Goal: Information Seeking & Learning: Learn about a topic

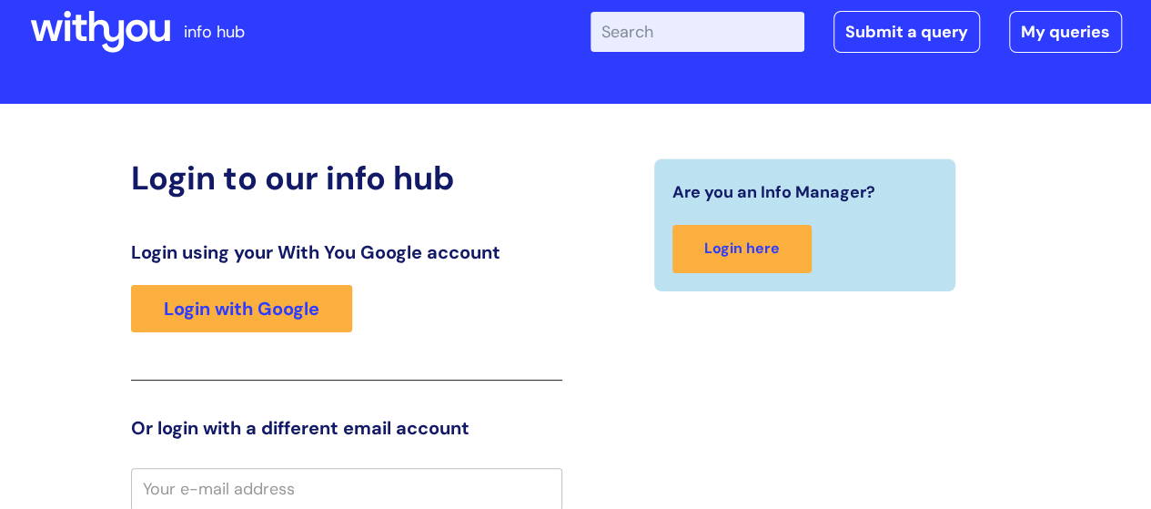
scroll to position [40, 0]
click at [721, 28] on input "Enter your search term here..." at bounding box center [697, 32] width 214 height 40
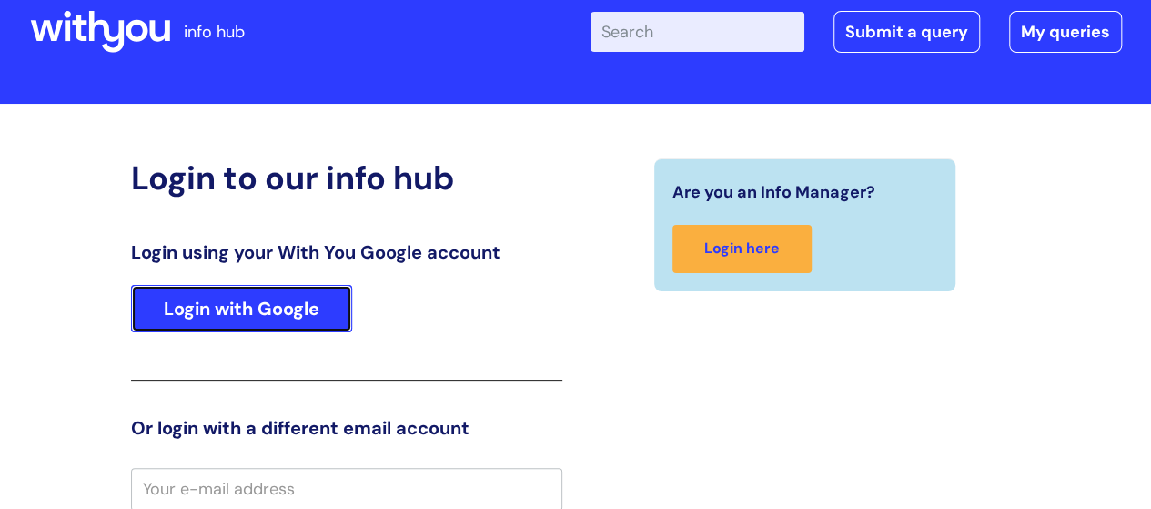
click at [253, 301] on link "Login with Google" at bounding box center [241, 308] width 221 height 47
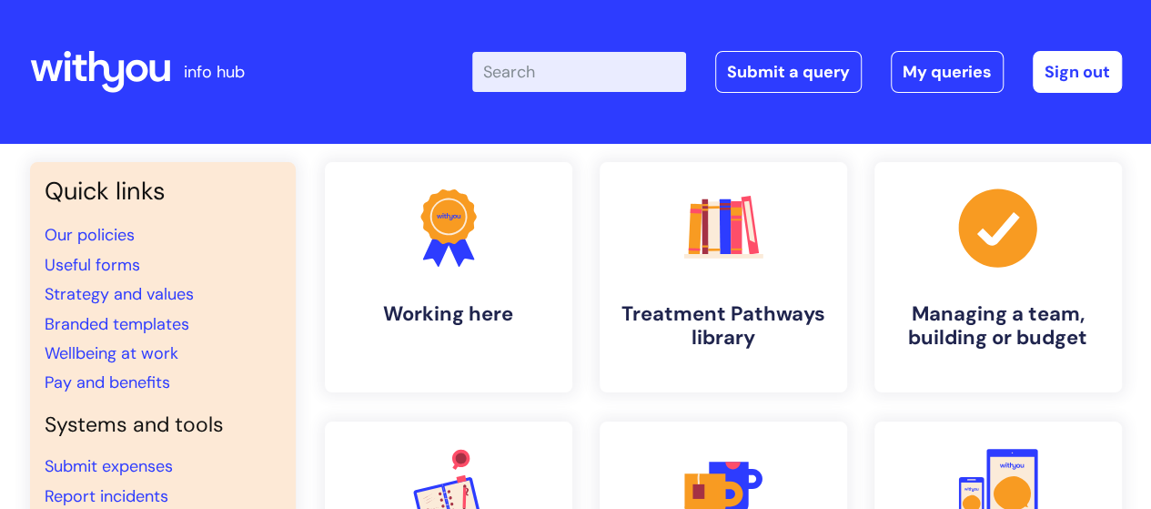
click at [604, 60] on input "Enter your search term here..." at bounding box center [579, 72] width 214 height 40
type input "cycle of chnage"
click button "Search" at bounding box center [0, 0] width 0 height 0
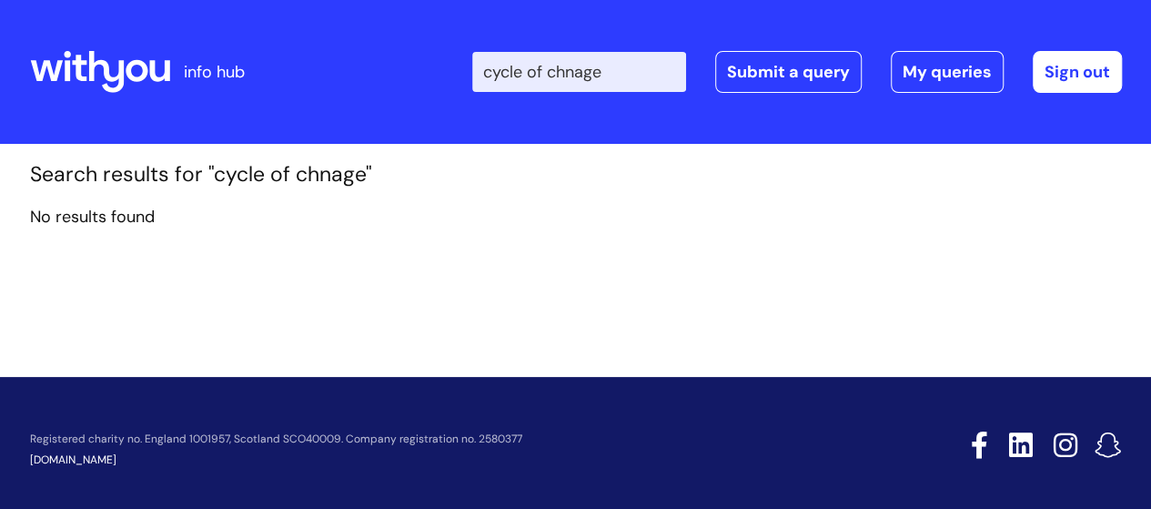
click at [654, 61] on input "cycle of chnage" at bounding box center [579, 72] width 214 height 40
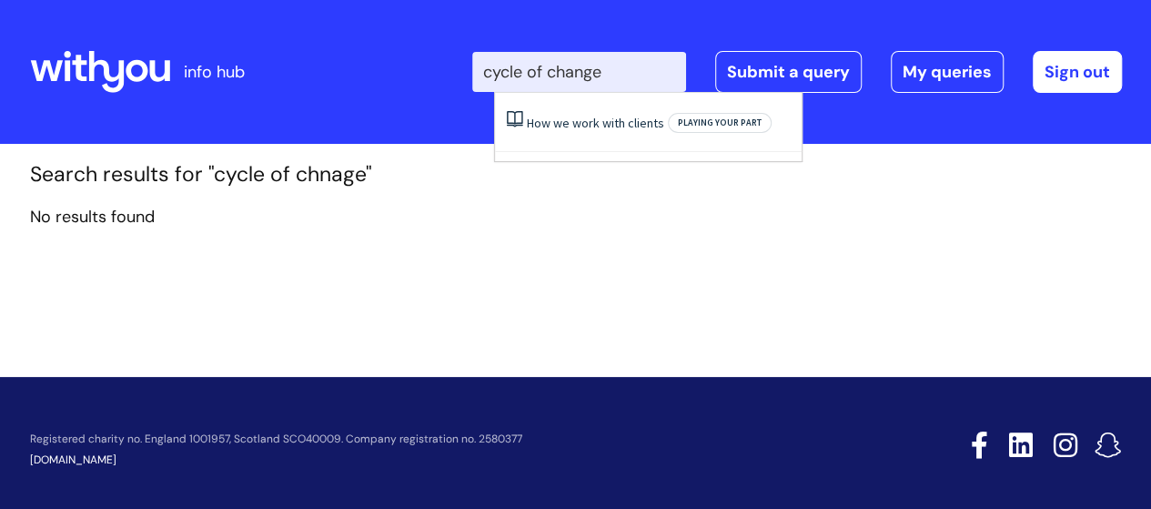
type input "cycle of change"
click button "Search" at bounding box center [0, 0] width 0 height 0
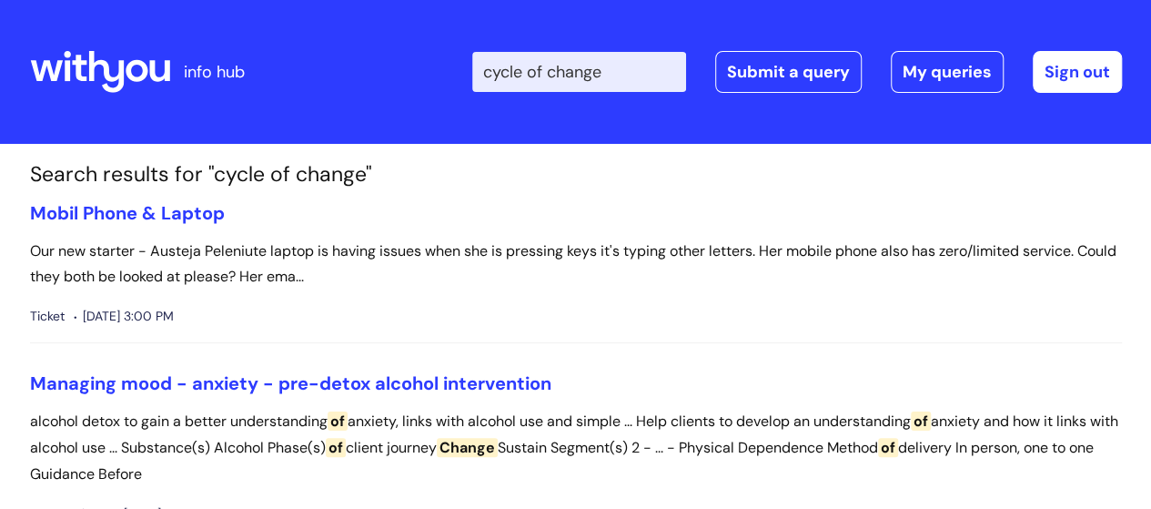
click at [655, 60] on input "cycle of change" at bounding box center [579, 72] width 214 height 40
click at [113, 65] on icon at bounding box center [100, 72] width 140 height 44
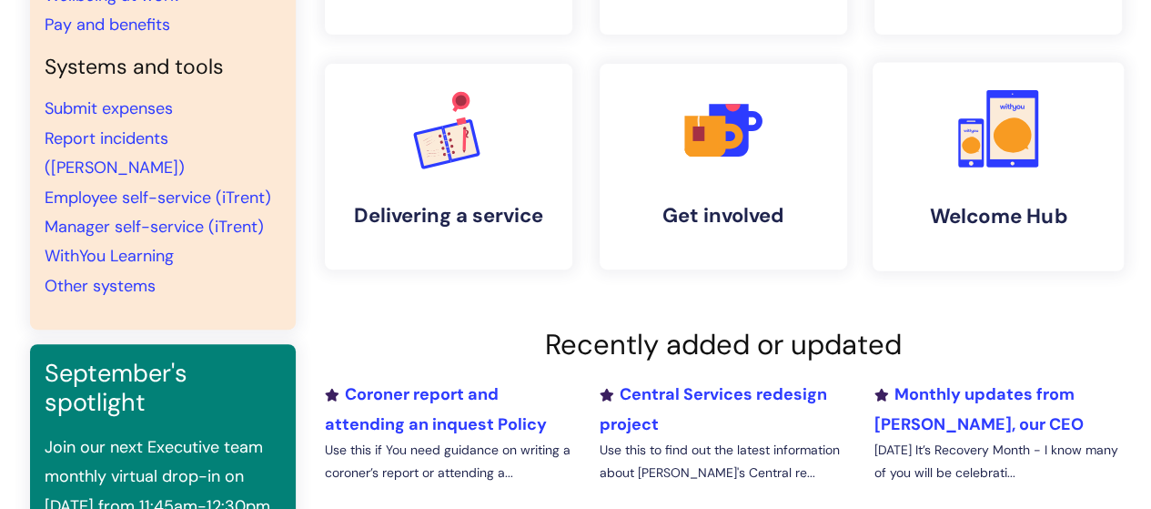
scroll to position [182, 0]
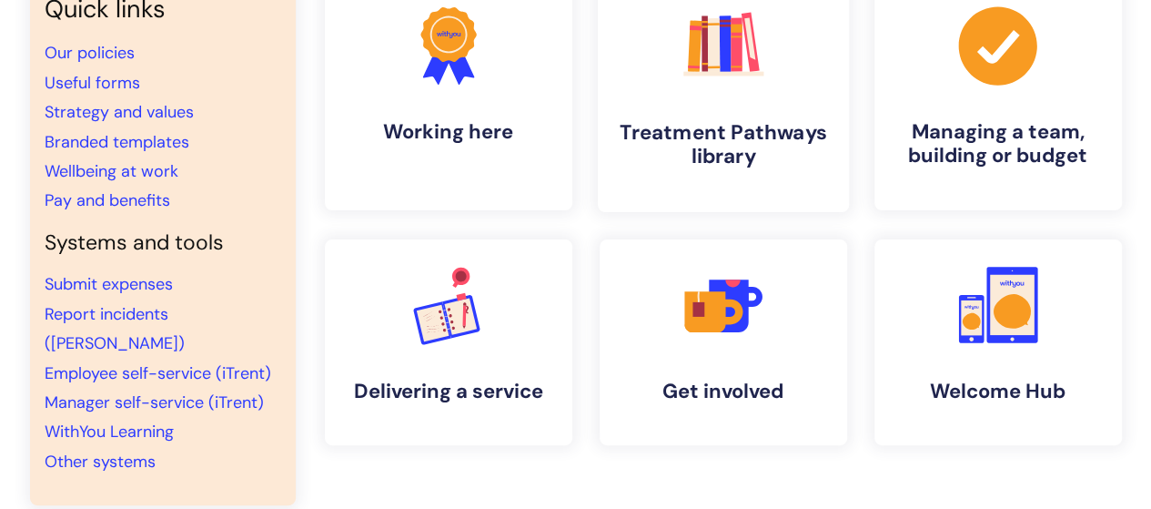
click at [731, 102] on link ".cls-1{fill:#f89b22;}.cls-1,.cls-2,.cls-3,.cls-4,.cls-5,.cls-6,.cls-7{stroke-wi…" at bounding box center [722, 95] width 251 height 234
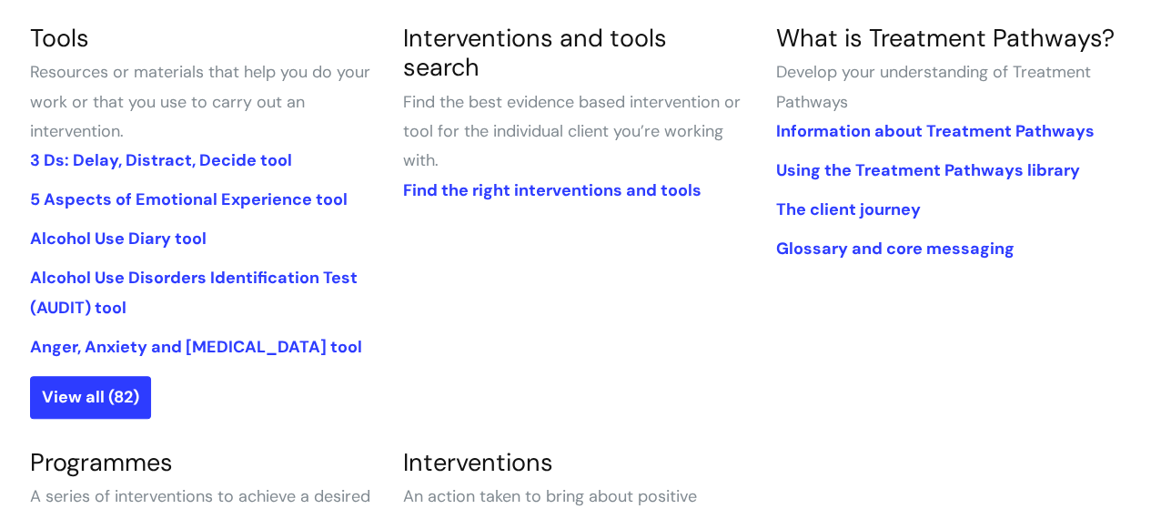
scroll to position [455, 0]
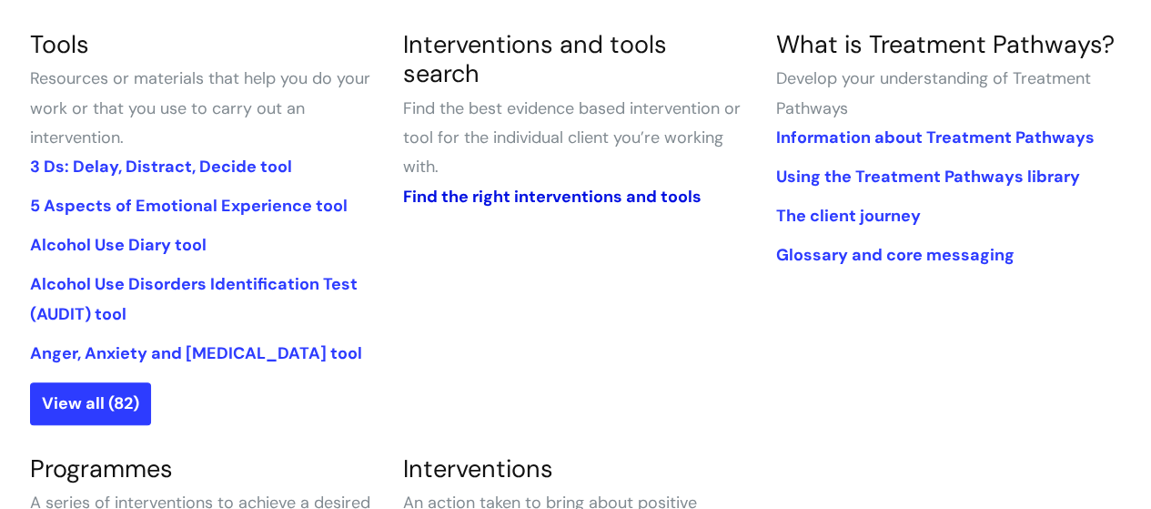
click at [532, 186] on link "Find the right interventions and tools" at bounding box center [551, 197] width 298 height 22
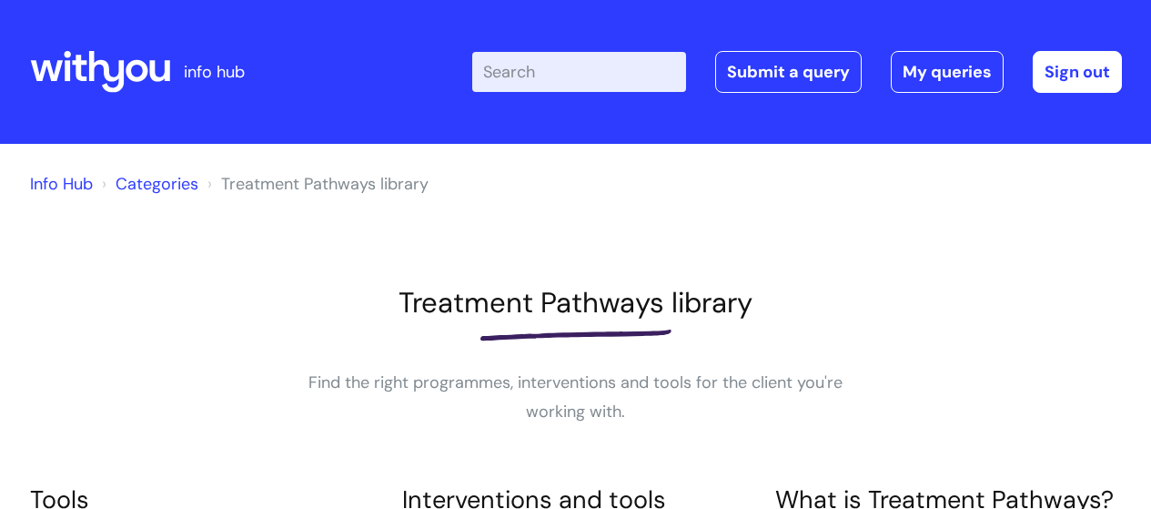
scroll to position [455, 0]
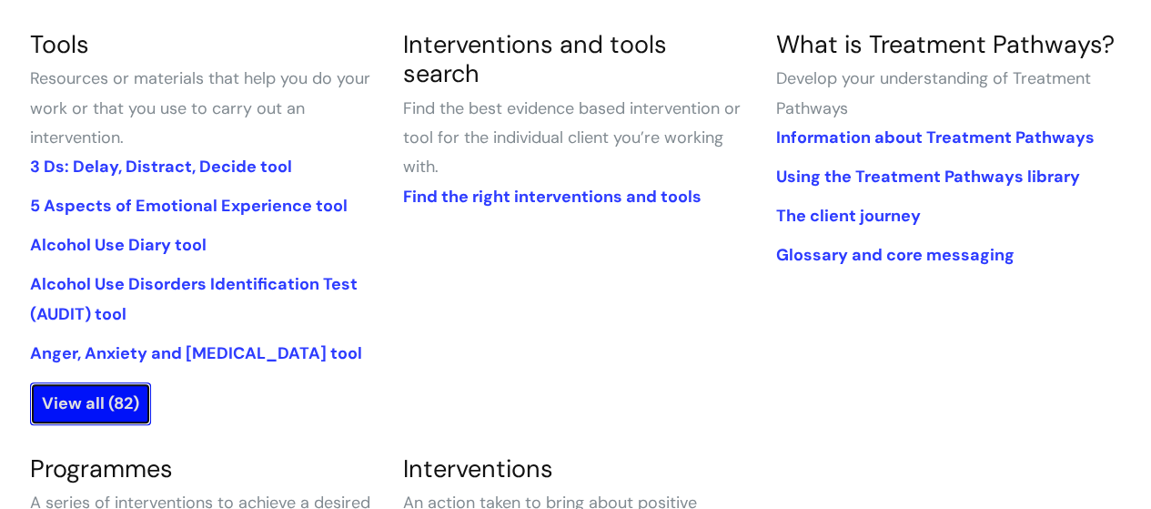
click at [104, 401] on link "View all (82)" at bounding box center [90, 403] width 121 height 42
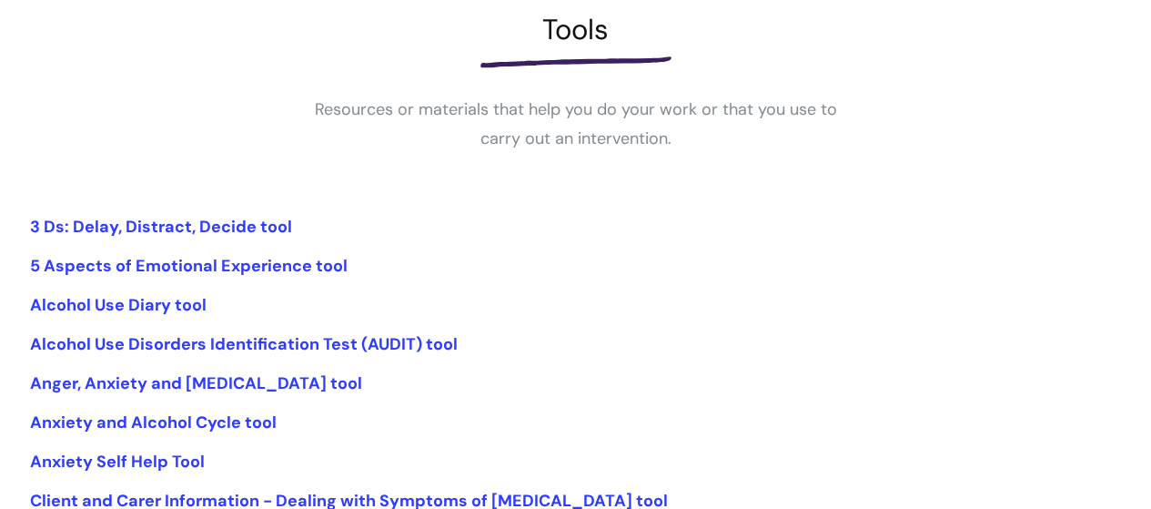
scroll to position [455, 0]
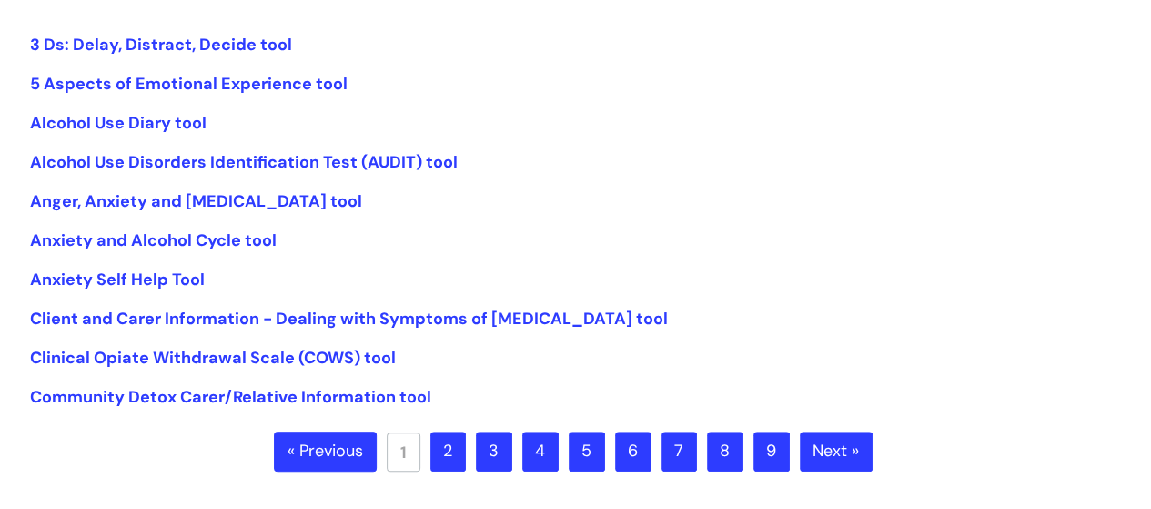
click at [448, 455] on link "2" at bounding box center [447, 451] width 35 height 40
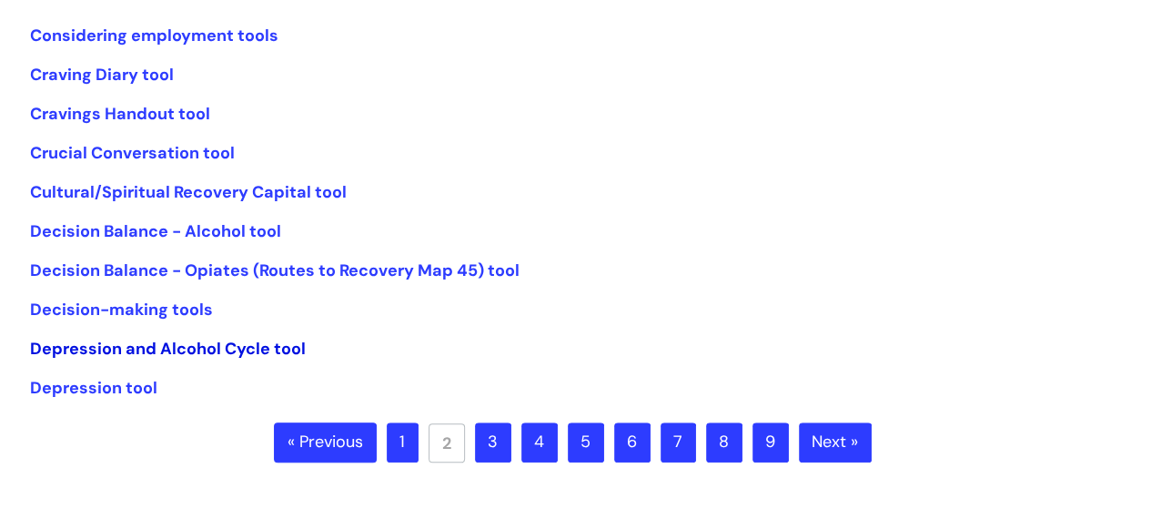
scroll to position [546, 0]
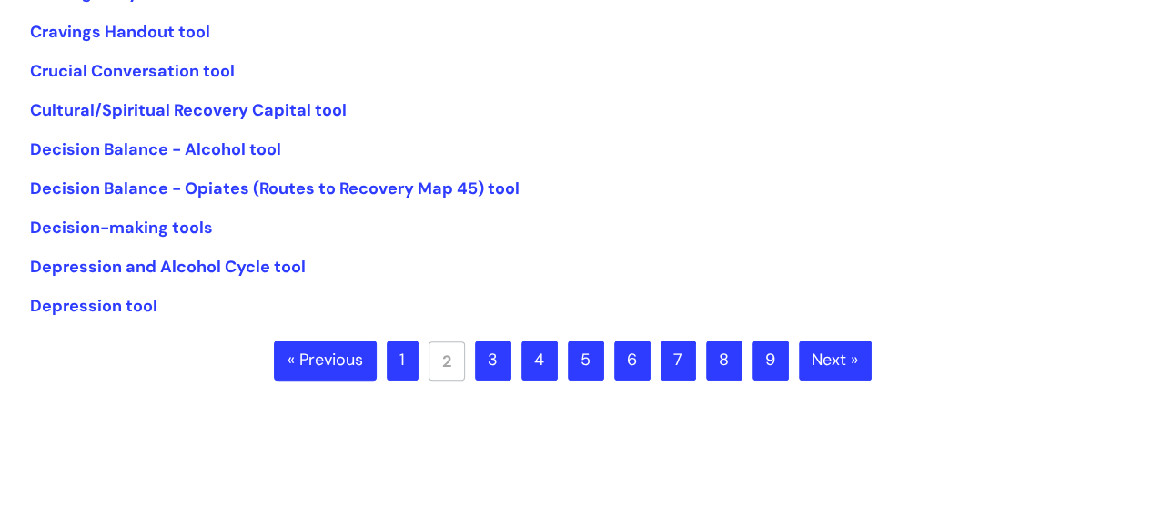
click at [695, 357] on ul "« Previous 1 2 3 4 5 6 7 8 9 Next »" at bounding box center [575, 372] width 603 height 64
click at [688, 360] on link "7" at bounding box center [677, 360] width 35 height 40
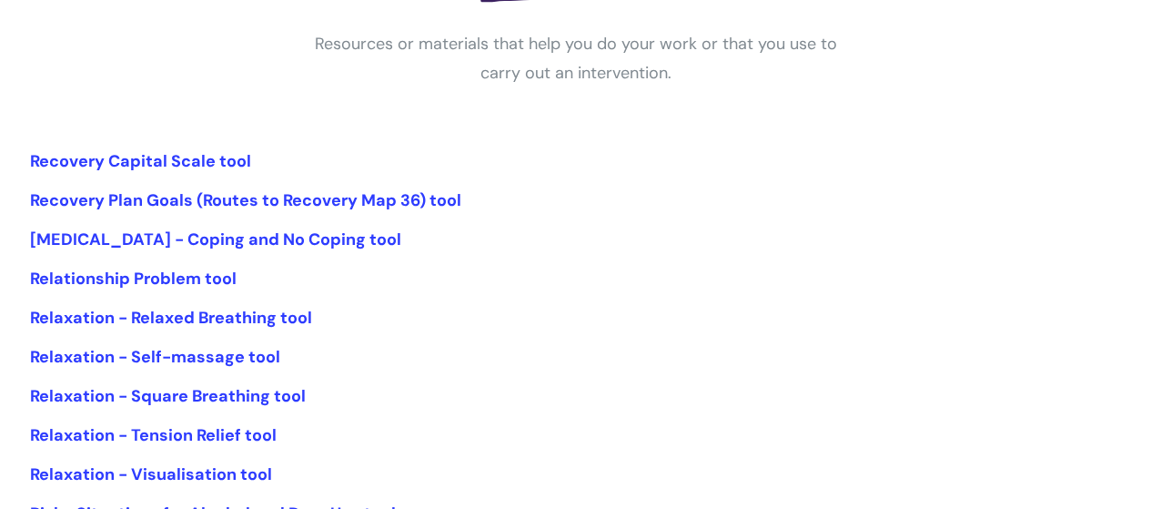
scroll to position [455, 0]
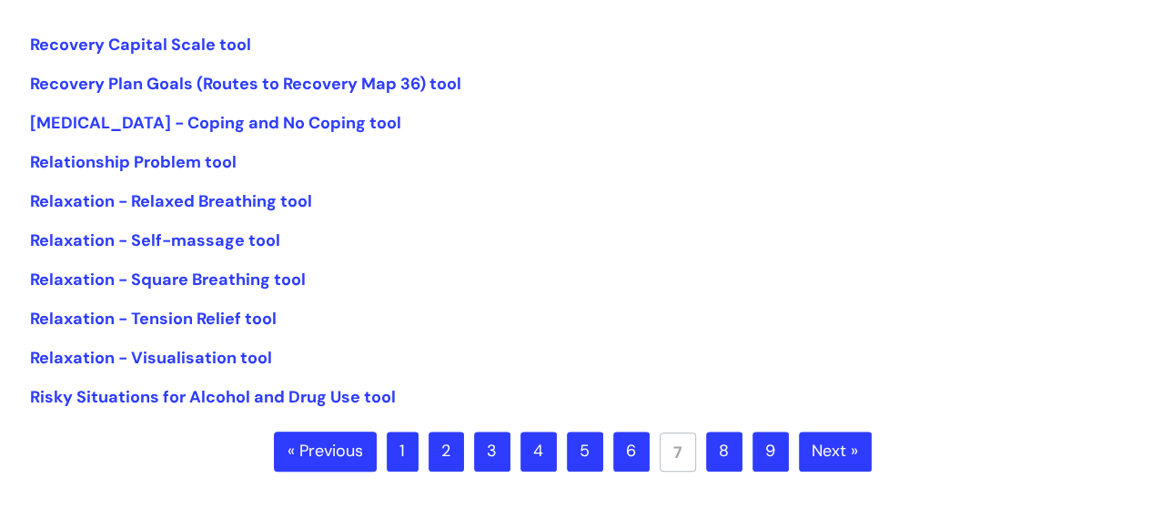
click at [731, 460] on link "8" at bounding box center [724, 451] width 36 height 40
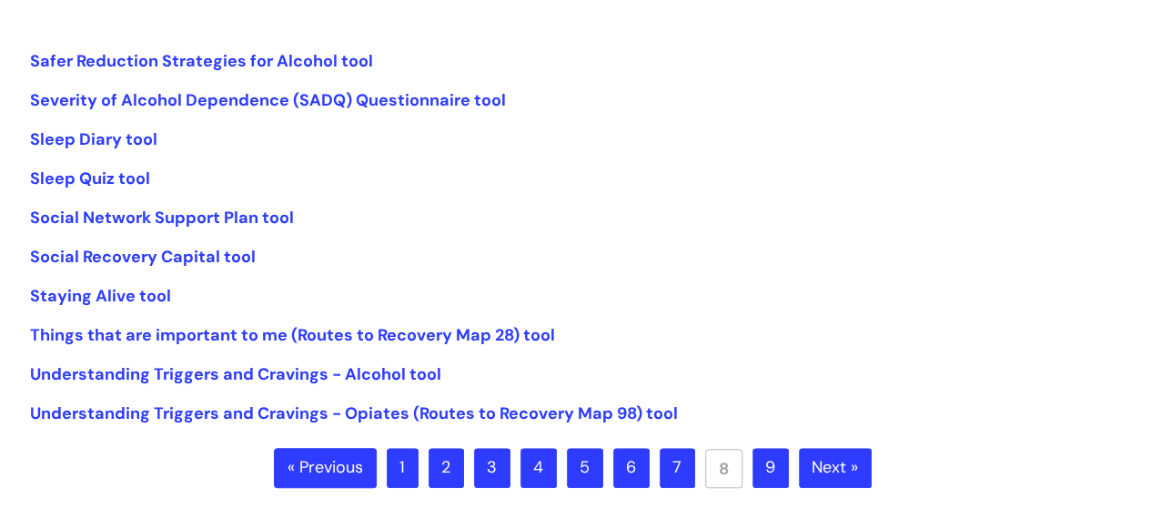
scroll to position [637, 0]
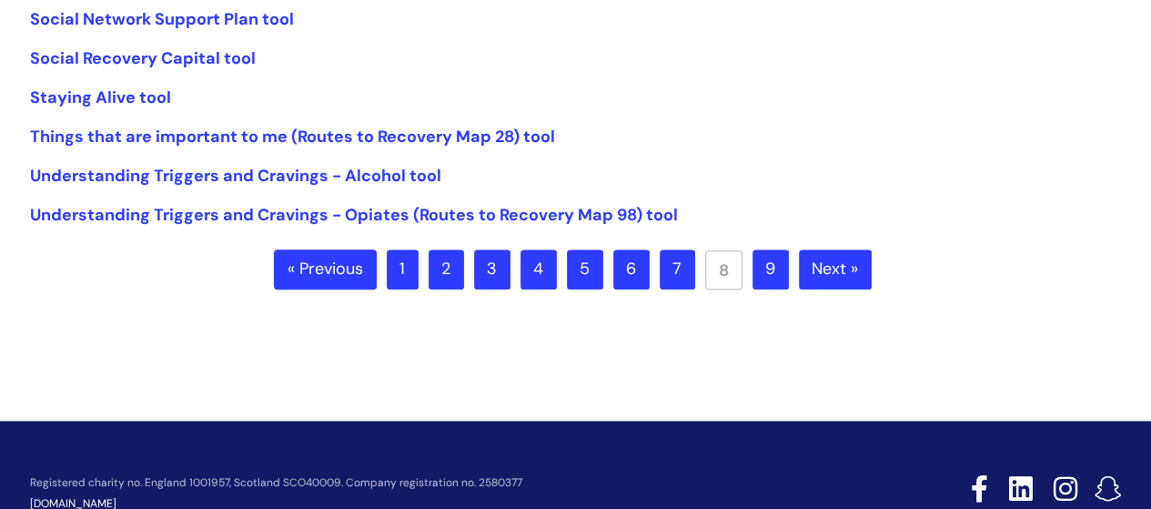
click at [771, 272] on link "9" at bounding box center [770, 269] width 36 height 40
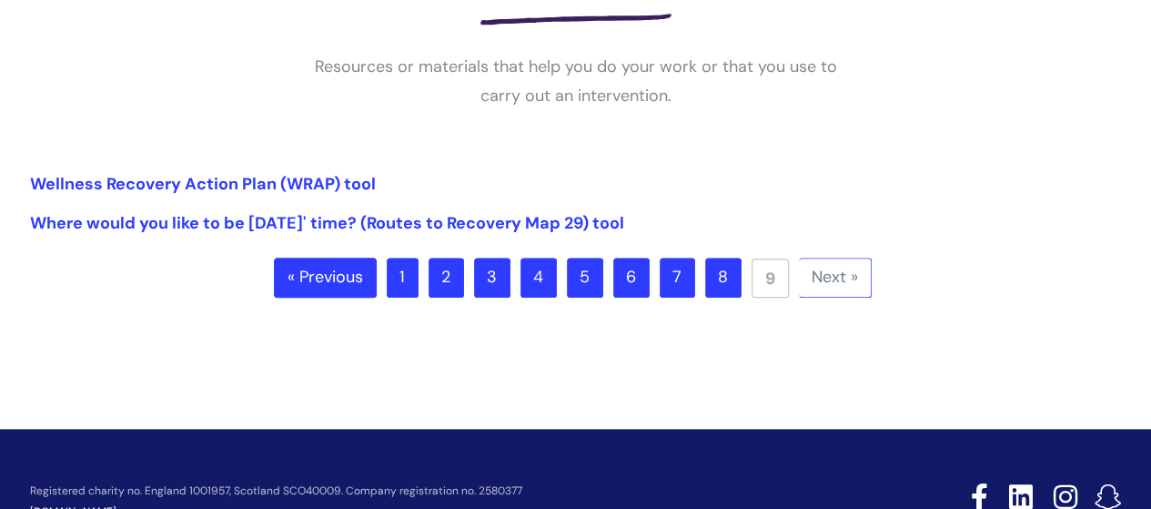
scroll to position [410, 0]
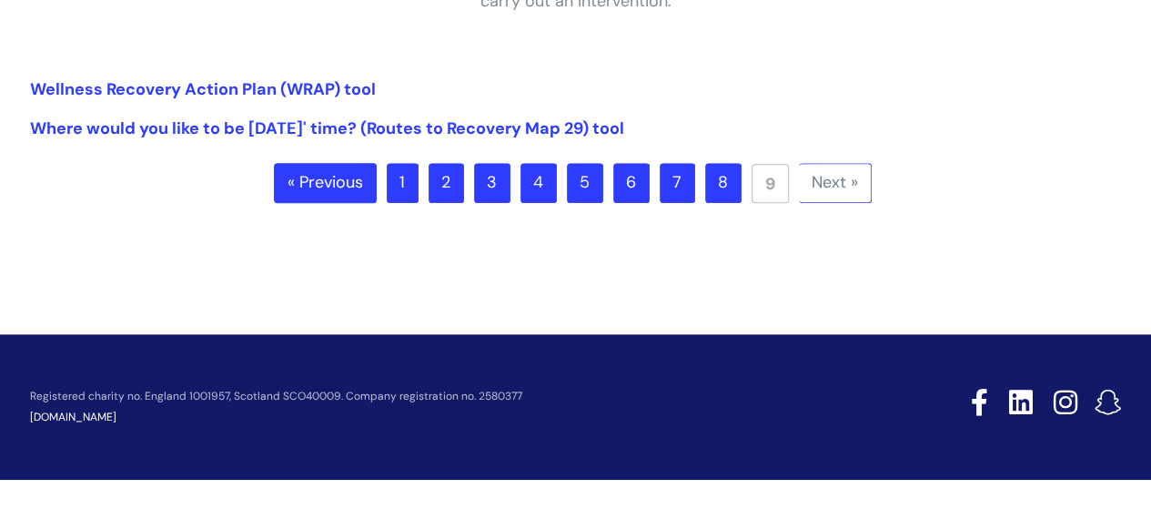
click at [409, 179] on link "1" at bounding box center [403, 183] width 32 height 40
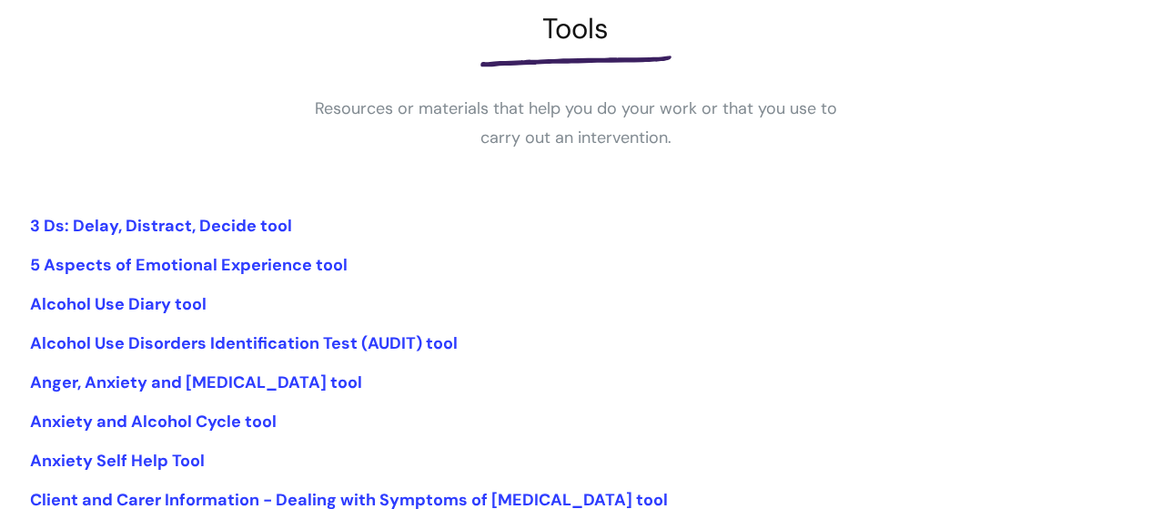
scroll to position [455, 0]
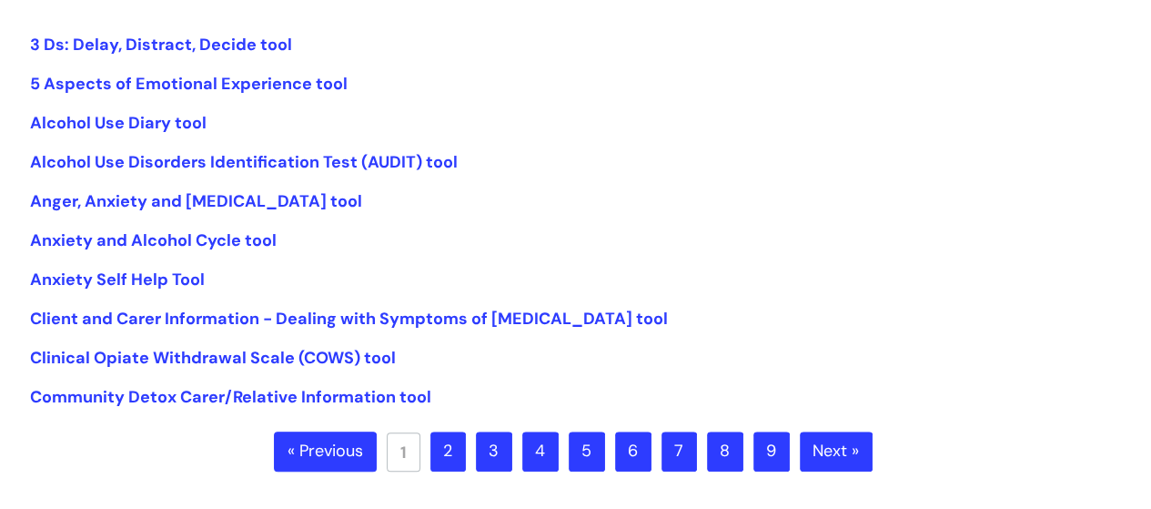
click at [459, 449] on link "2" at bounding box center [447, 451] width 35 height 40
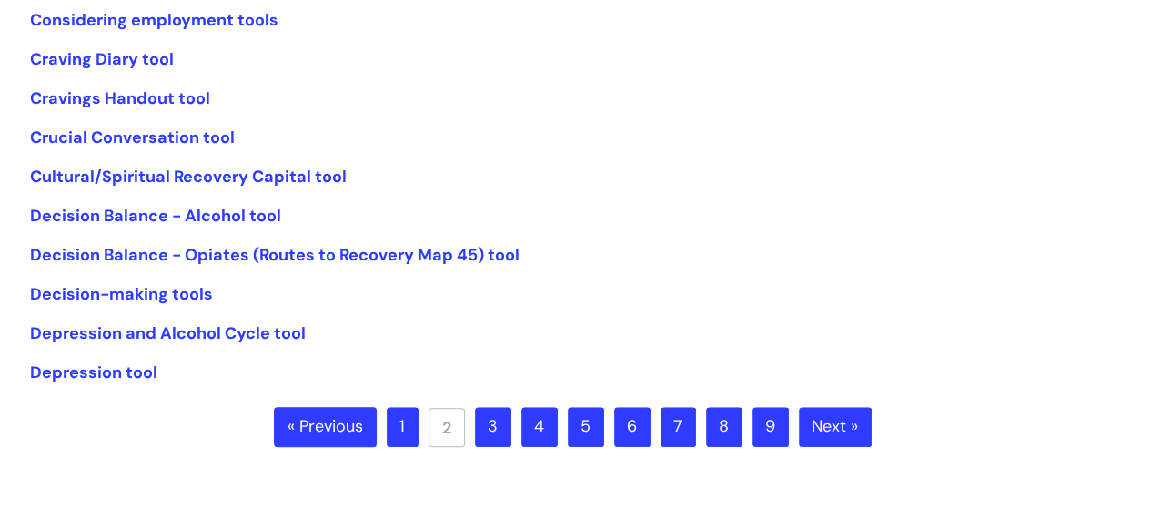
scroll to position [451, 0]
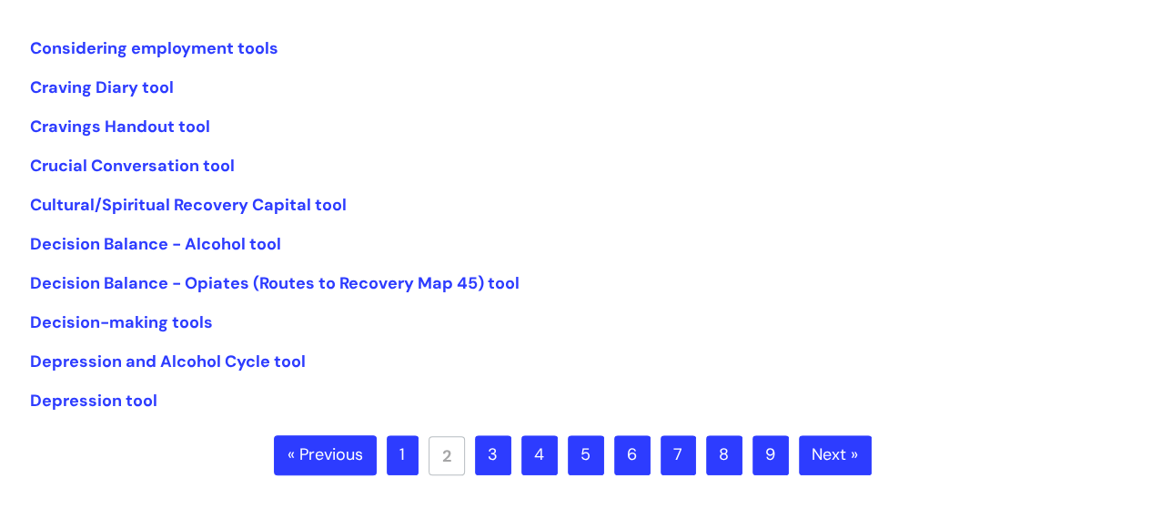
click at [493, 443] on link "3" at bounding box center [493, 455] width 36 height 40
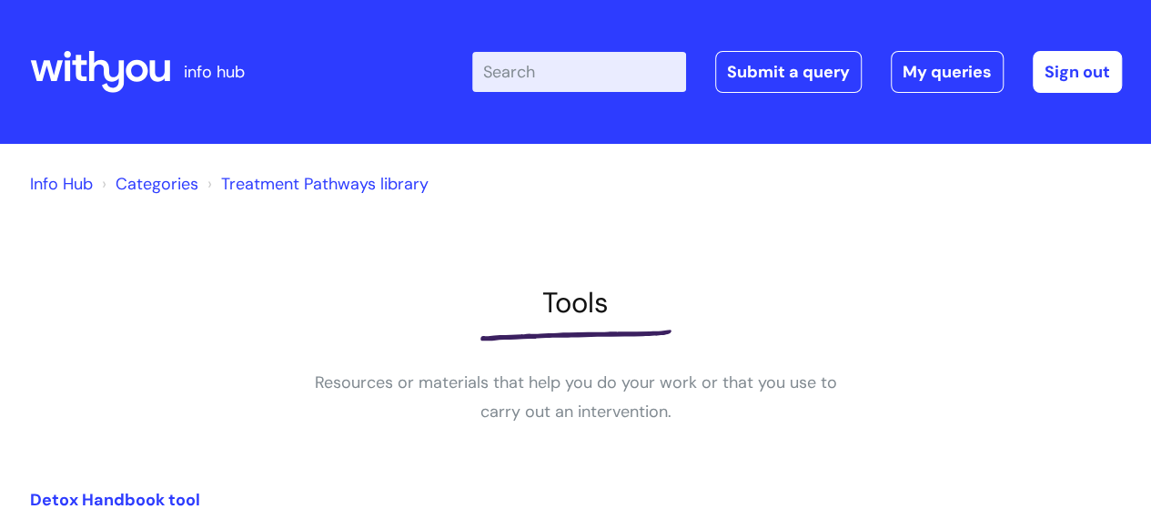
click at [295, 185] on link "Treatment Pathways library" at bounding box center [324, 184] width 207 height 22
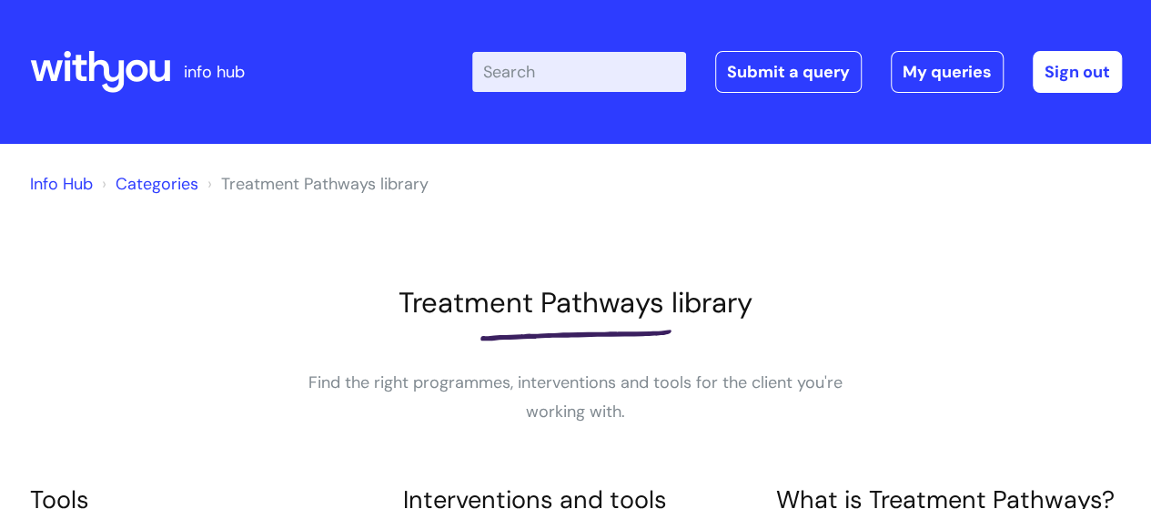
scroll to position [364, 0]
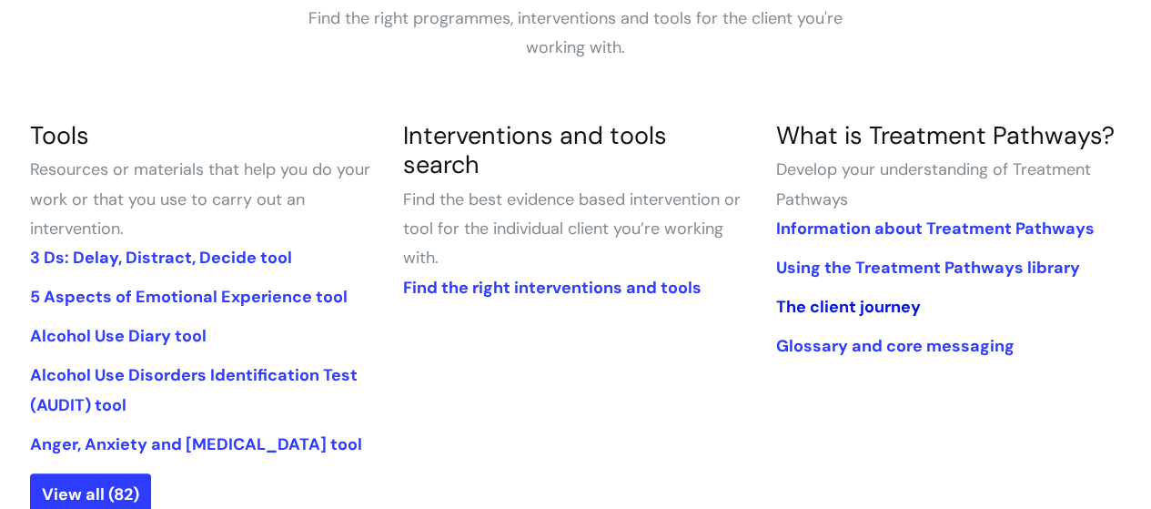
click at [883, 303] on link "The client journey" at bounding box center [847, 307] width 145 height 22
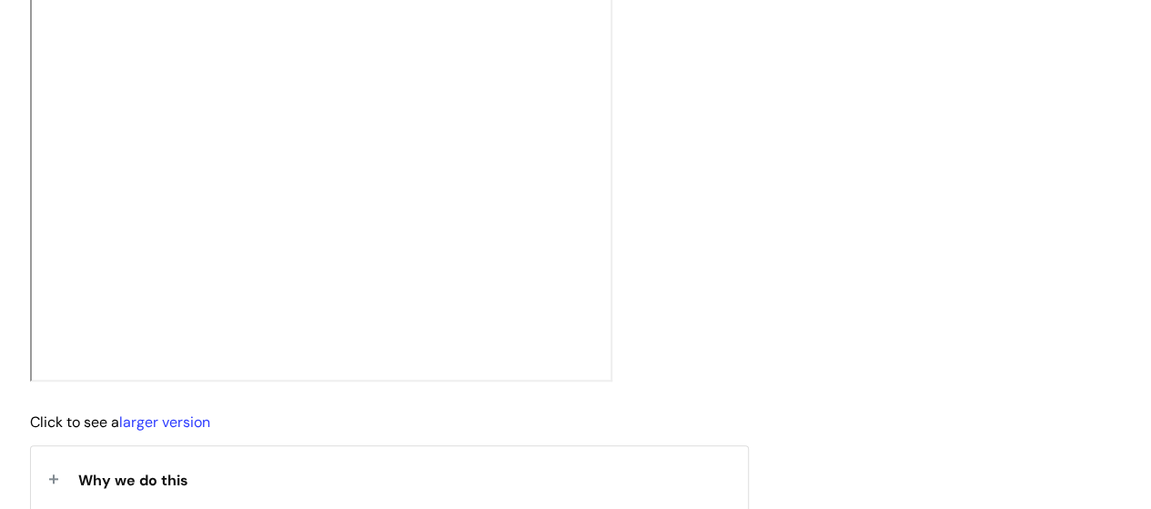
scroll to position [791, 0]
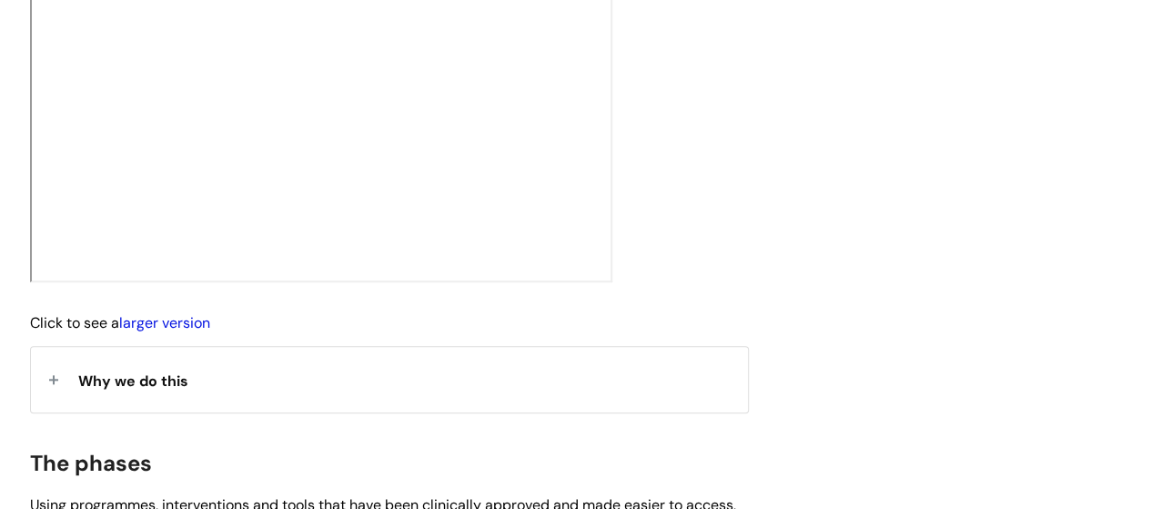
click at [166, 332] on link "larger version" at bounding box center [164, 322] width 91 height 19
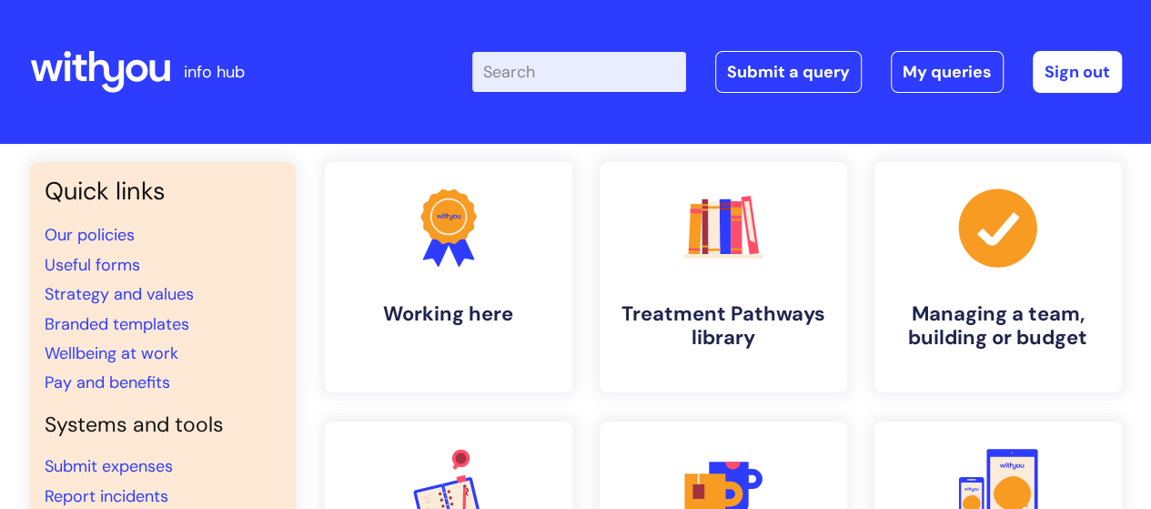
click at [621, 70] on input "Enter your search term here..." at bounding box center [579, 72] width 214 height 40
type input "keeping well at work"
click button "Search" at bounding box center [0, 0] width 0 height 0
click at [658, 70] on input "keeping well at work" at bounding box center [579, 72] width 214 height 40
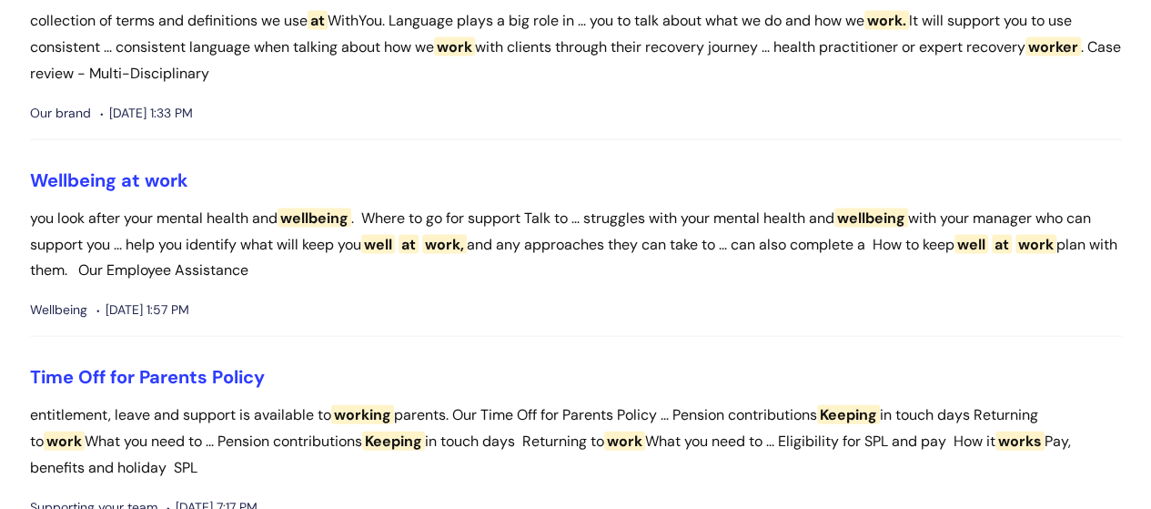
scroll to position [1819, 0]
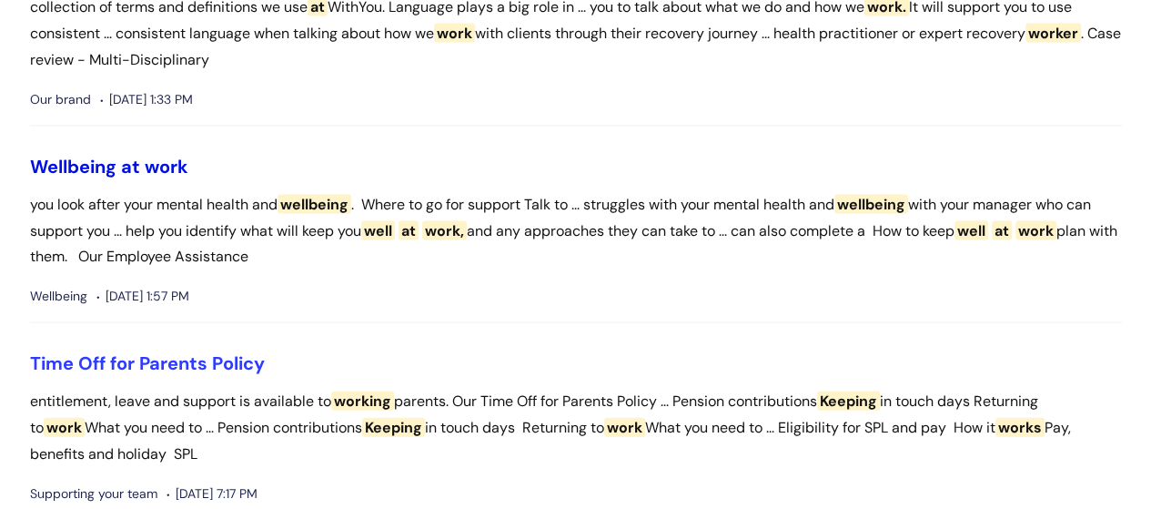
click at [164, 163] on span "work" at bounding box center [167, 167] width 44 height 24
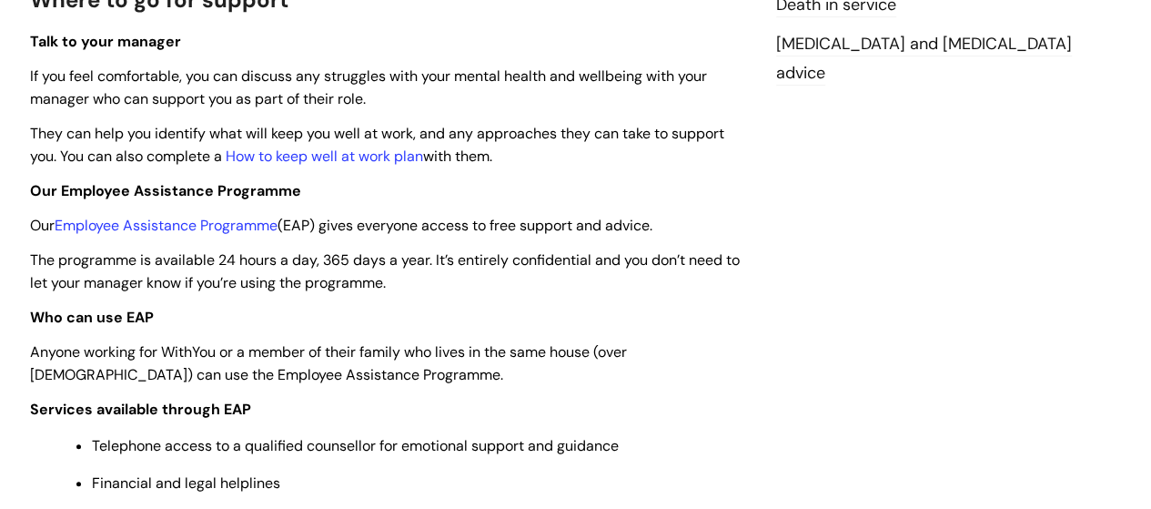
scroll to position [546, 0]
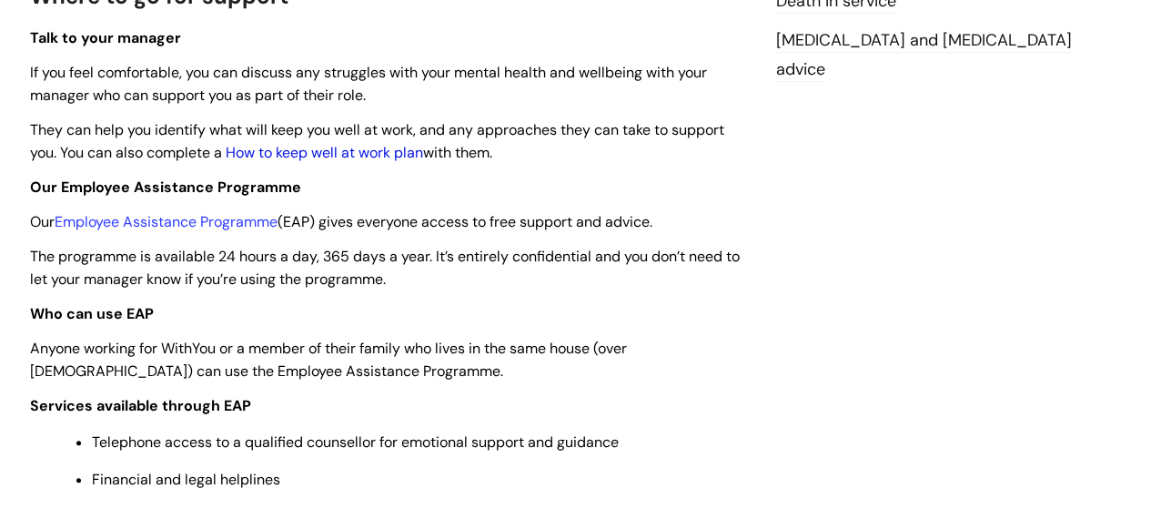
click at [355, 154] on link "How to keep well at work plan" at bounding box center [324, 152] width 197 height 19
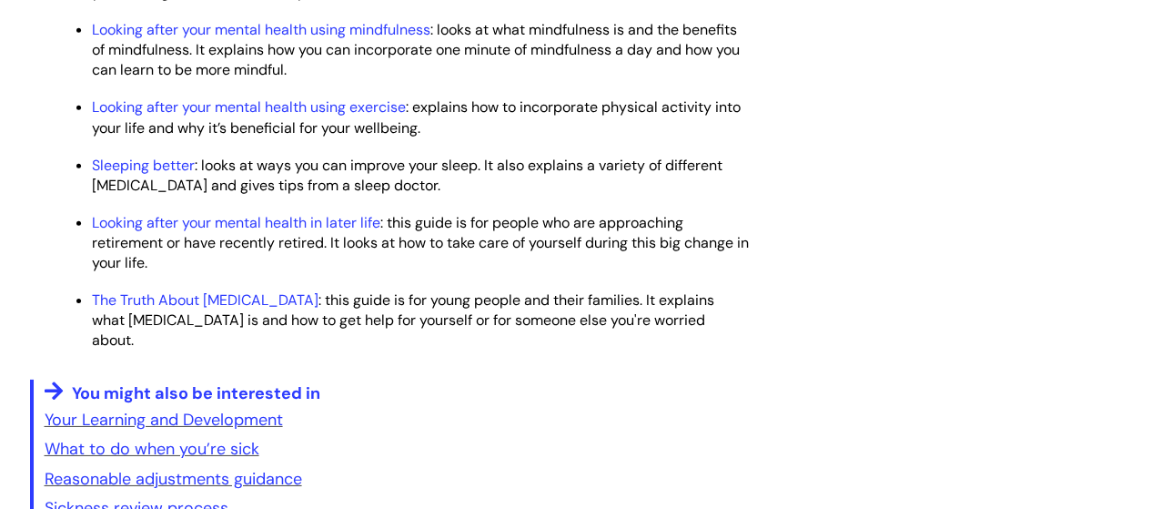
scroll to position [2911, 0]
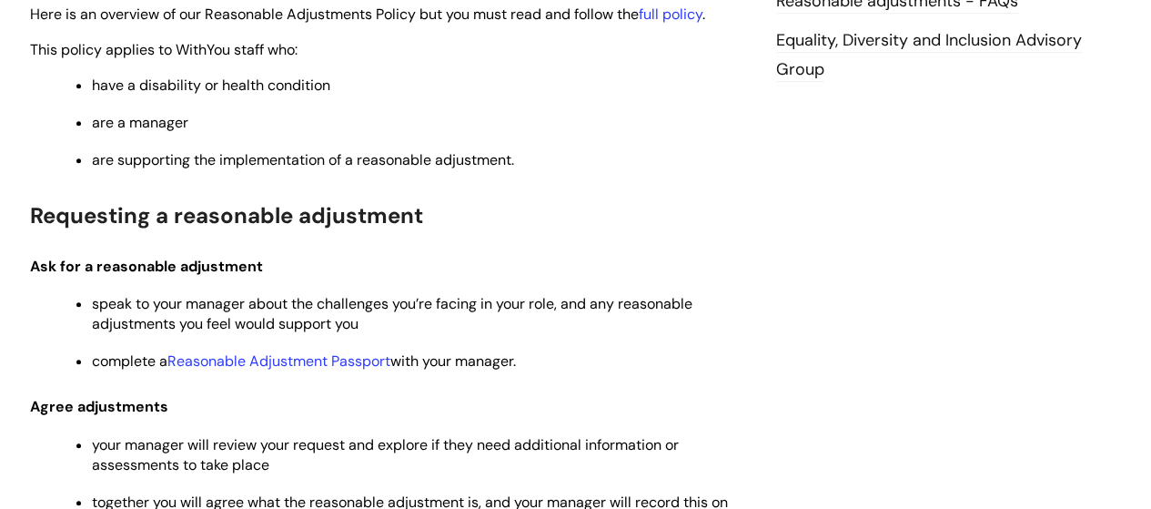
scroll to position [728, 0]
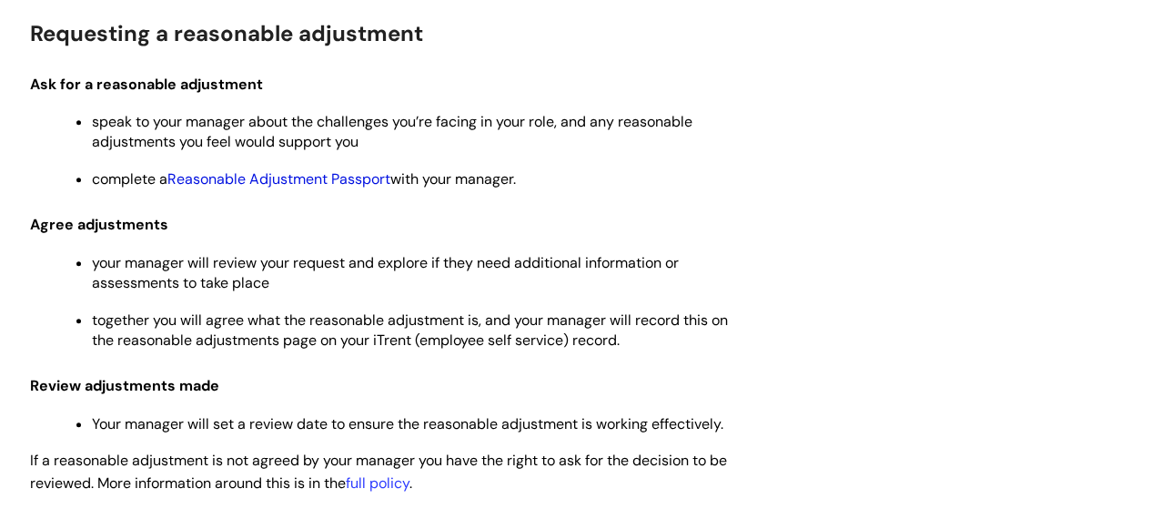
click at [317, 172] on link "Reasonable Adjustment Passport" at bounding box center [278, 178] width 223 height 19
